Goal: Book appointment/travel/reservation

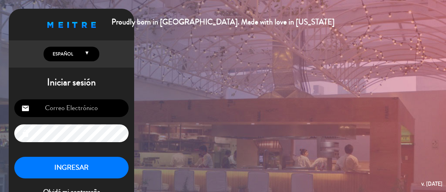
type input "turismo@lagarde.com.ar"
click at [69, 162] on button "INGRESAR" at bounding box center [71, 168] width 114 height 22
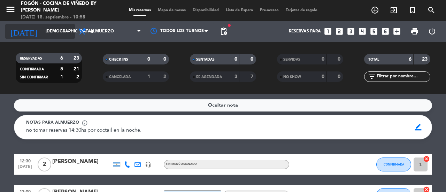
click at [42, 33] on input "[DEMOGRAPHIC_DATA][DATE]" at bounding box center [69, 31] width 55 height 12
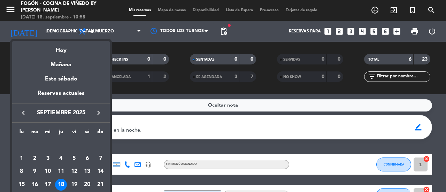
click at [100, 111] on icon "keyboard_arrow_right" at bounding box center [98, 113] width 8 height 8
click at [99, 184] on div "23" at bounding box center [100, 185] width 12 height 12
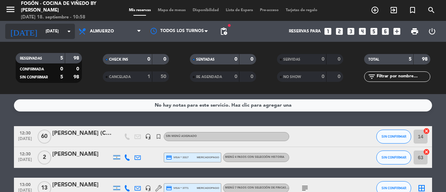
click at [42, 34] on input "dom. 23 nov." at bounding box center [69, 31] width 55 height 12
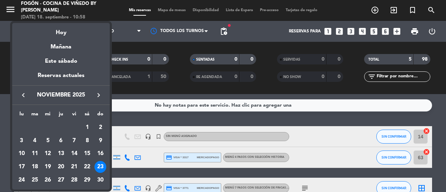
click at [3, 87] on div at bounding box center [223, 96] width 446 height 192
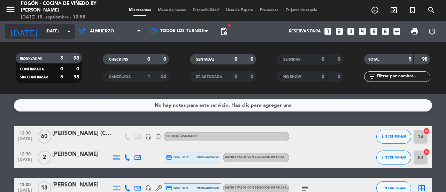
click at [47, 35] on input "dom. 23 nov." at bounding box center [69, 31] width 55 height 12
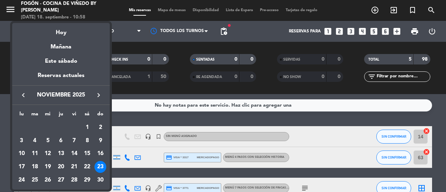
click at [0, 44] on div at bounding box center [223, 96] width 446 height 192
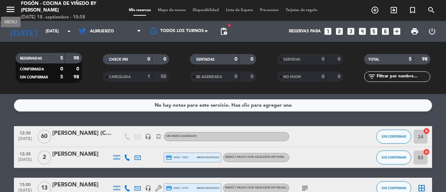
click at [7, 11] on icon "menu" at bounding box center [10, 9] width 10 height 10
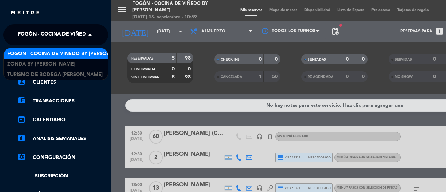
click at [39, 35] on span "Fogón - Cocina de viñedo by [PERSON_NAME]" at bounding box center [79, 35] width 122 height 15
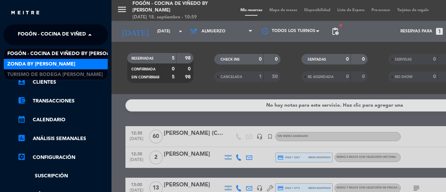
click at [67, 66] on div "Zonda by Lagarde" at bounding box center [56, 64] width 104 height 10
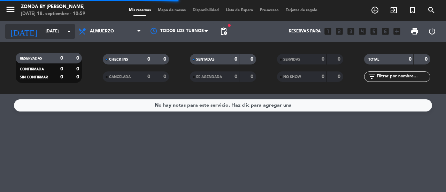
click at [56, 33] on input "dom. 23 nov." at bounding box center [69, 31] width 55 height 12
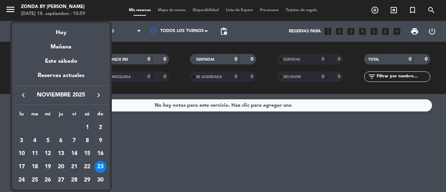
click at [71, 166] on div "21" at bounding box center [74, 167] width 12 height 12
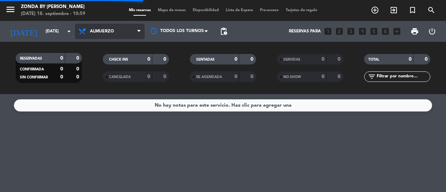
click at [98, 35] on span "Almuerzo" at bounding box center [110, 31] width 70 height 15
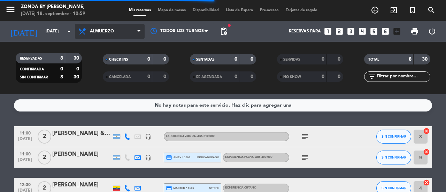
click at [105, 31] on span "Almuerzo" at bounding box center [102, 31] width 24 height 5
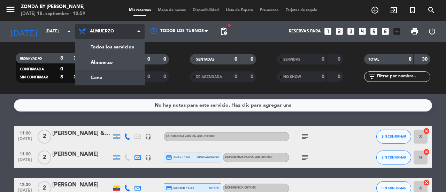
click at [97, 77] on div "menu Zonda by Lagarde jueves 18. septiembre - 10:59 Mis reservas Mapa de mesas …" at bounding box center [223, 47] width 446 height 94
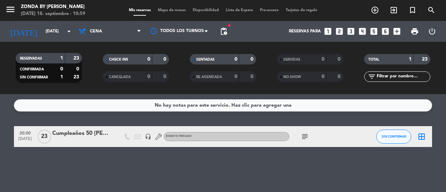
click at [307, 135] on icon "subject" at bounding box center [305, 136] width 8 height 8
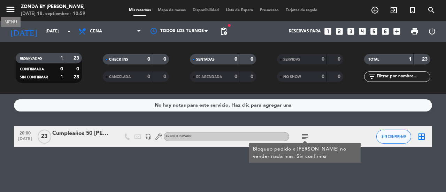
click at [15, 9] on icon "menu" at bounding box center [10, 9] width 10 height 10
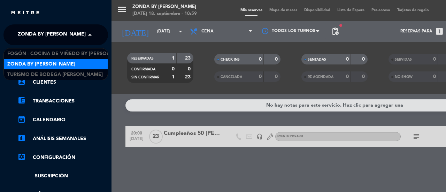
click at [44, 37] on span "Zonda by Lagarde" at bounding box center [52, 35] width 68 height 15
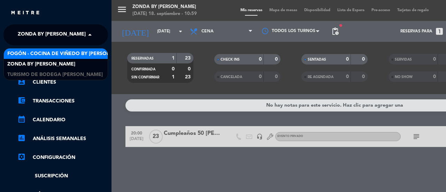
click at [44, 54] on span "Fogón - Cocina de viñedo by [PERSON_NAME]" at bounding box center [68, 54] width 122 height 8
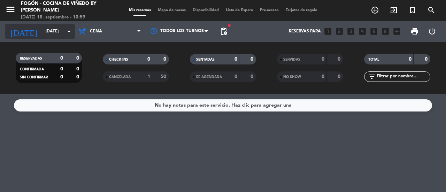
click at [42, 30] on input "vie. 21 nov." at bounding box center [69, 31] width 55 height 12
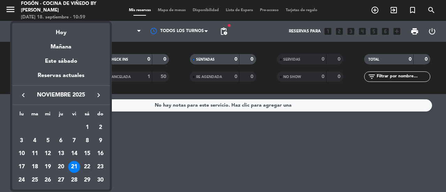
click at [82, 166] on div "22" at bounding box center [87, 167] width 12 height 12
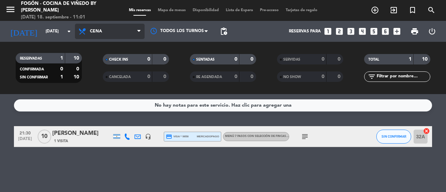
click at [100, 34] on span "Cena" at bounding box center [110, 31] width 70 height 15
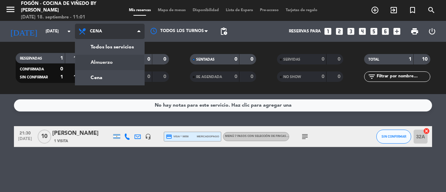
click at [103, 64] on div "menu Fogón - Cocina de viñedo by Lagarde jueves 18. septiembre - 11:01 Mis rese…" at bounding box center [223, 47] width 446 height 94
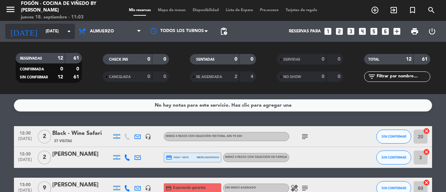
click at [42, 31] on input "sáb. 22 nov." at bounding box center [69, 31] width 55 height 12
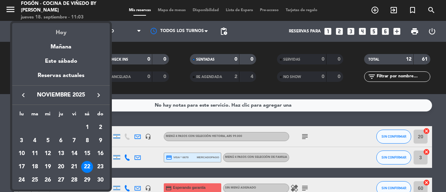
click at [55, 33] on div "Hoy" at bounding box center [61, 30] width 98 height 14
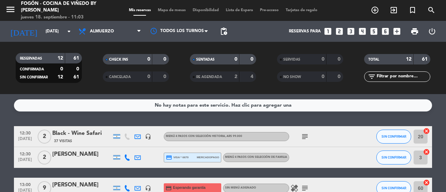
type input "[DEMOGRAPHIC_DATA][DATE]"
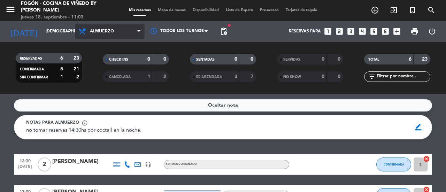
click at [95, 31] on span "Almuerzo" at bounding box center [102, 31] width 24 height 5
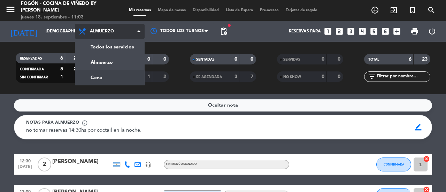
click at [98, 78] on div "menu Fogón - Cocina de viñedo by Lagarde jueves 18. septiembre - 11:03 Mis rese…" at bounding box center [223, 47] width 446 height 94
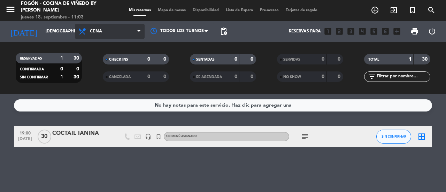
click at [90, 35] on span "Cena" at bounding box center [110, 31] width 70 height 15
click at [90, 59] on div "menu Fogón - Cocina de viñedo by Lagarde jueves 18. septiembre - 11:03 Mis rese…" at bounding box center [223, 47] width 446 height 94
